Goal: Check status

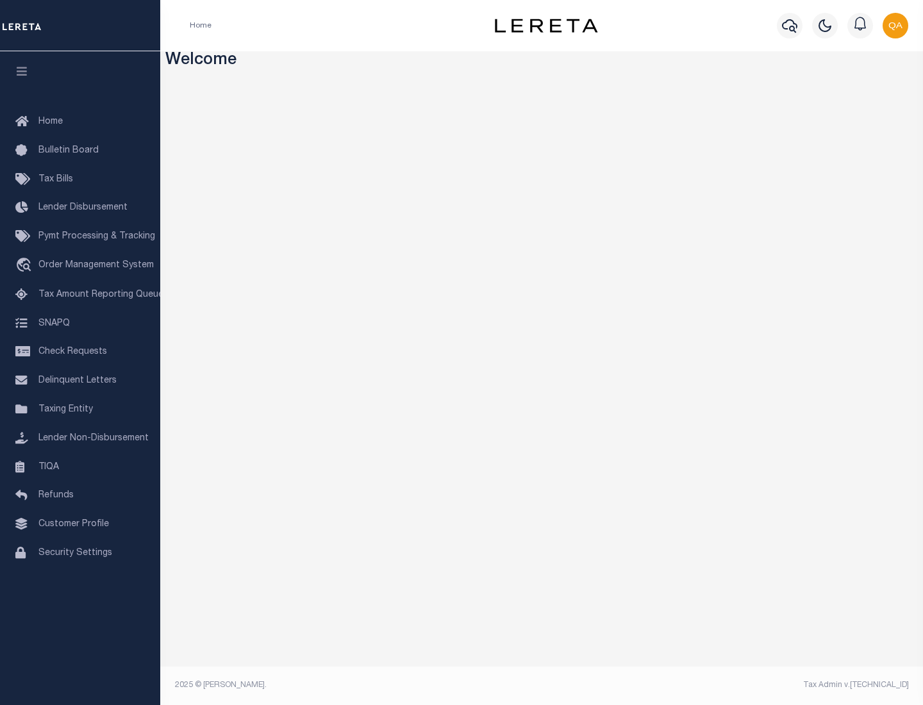
click at [80, 352] on span "Check Requests" at bounding box center [72, 351] width 69 height 9
select select "50"
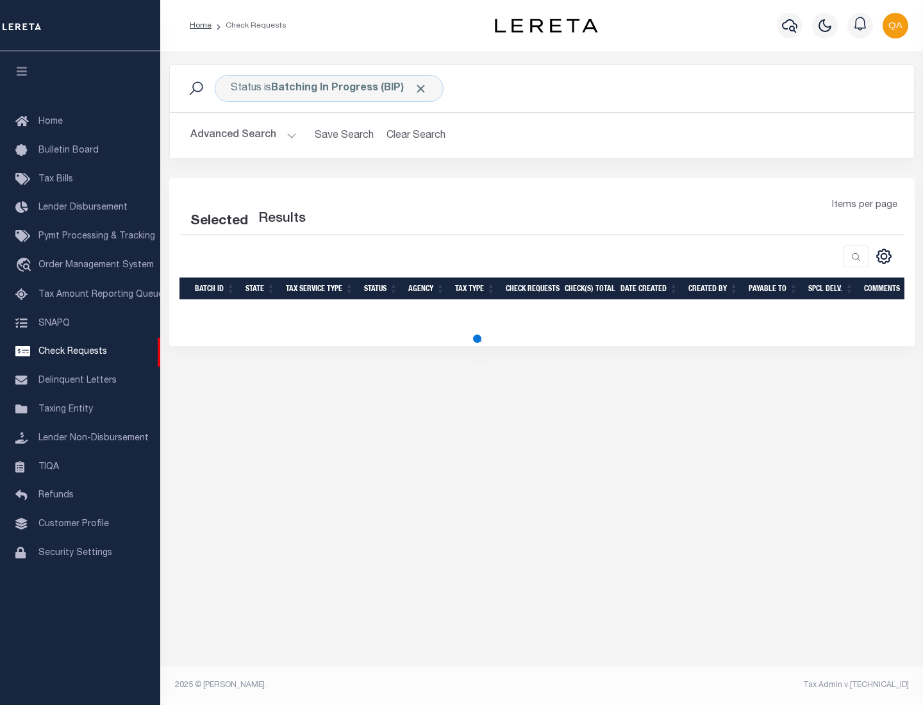
select select "50"
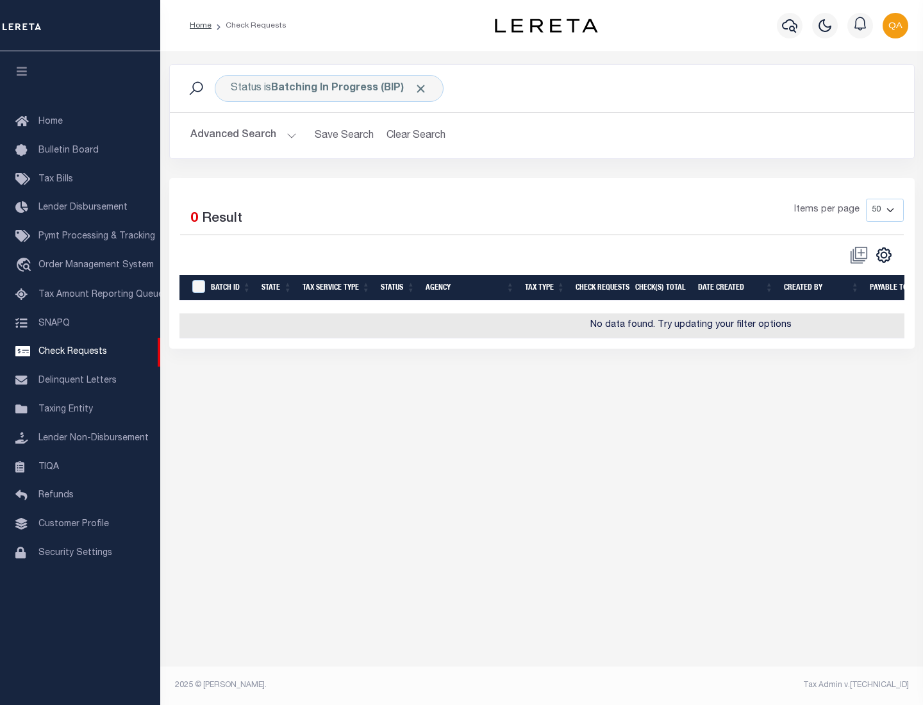
click at [421, 88] on span "Click to Remove" at bounding box center [420, 88] width 13 height 13
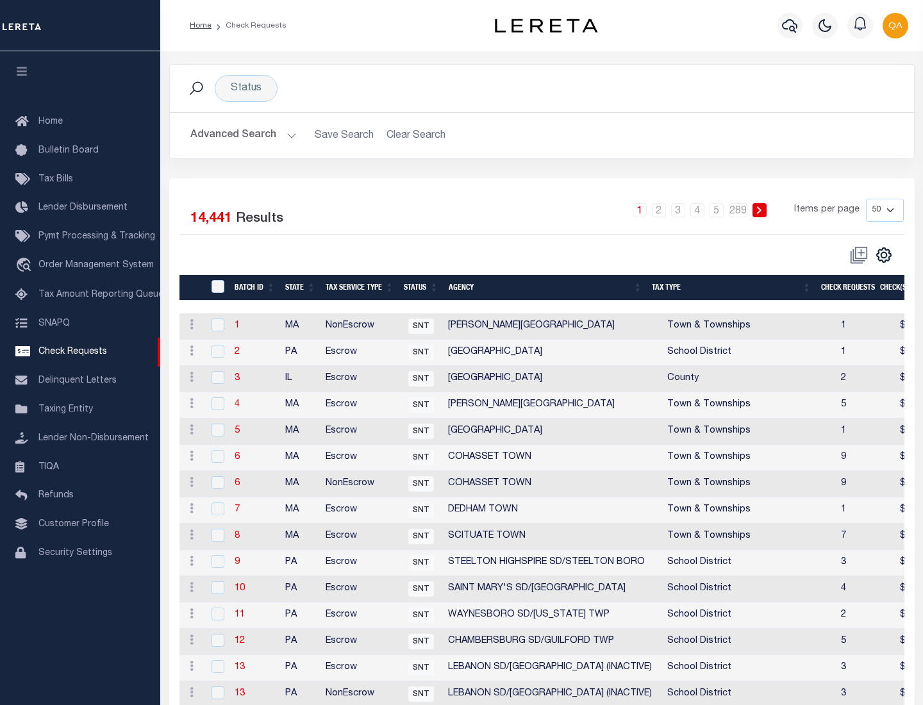
scroll to position [618, 0]
